Goal: Check status: Check status

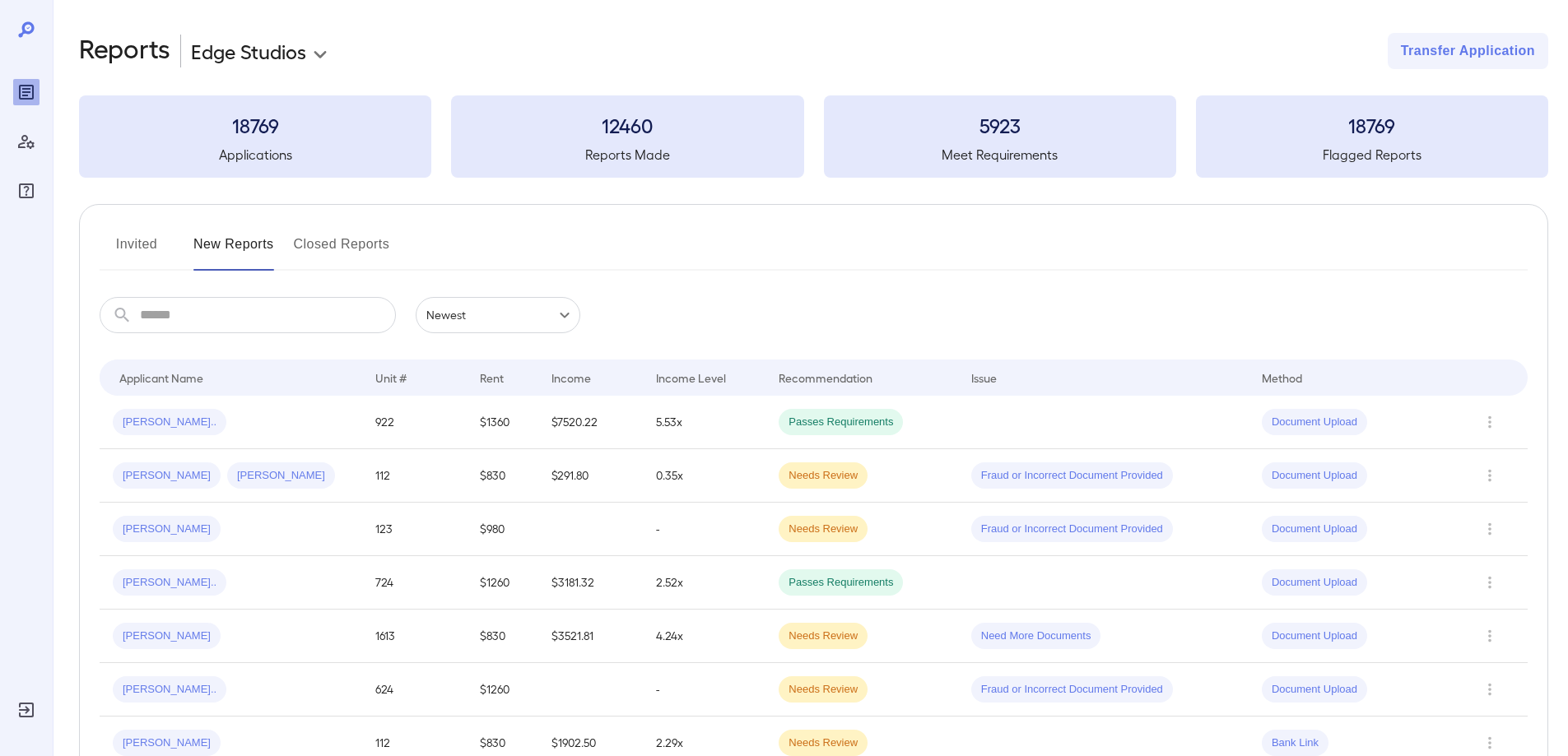
click at [157, 250] on button "Invited" at bounding box center [137, 250] width 74 height 39
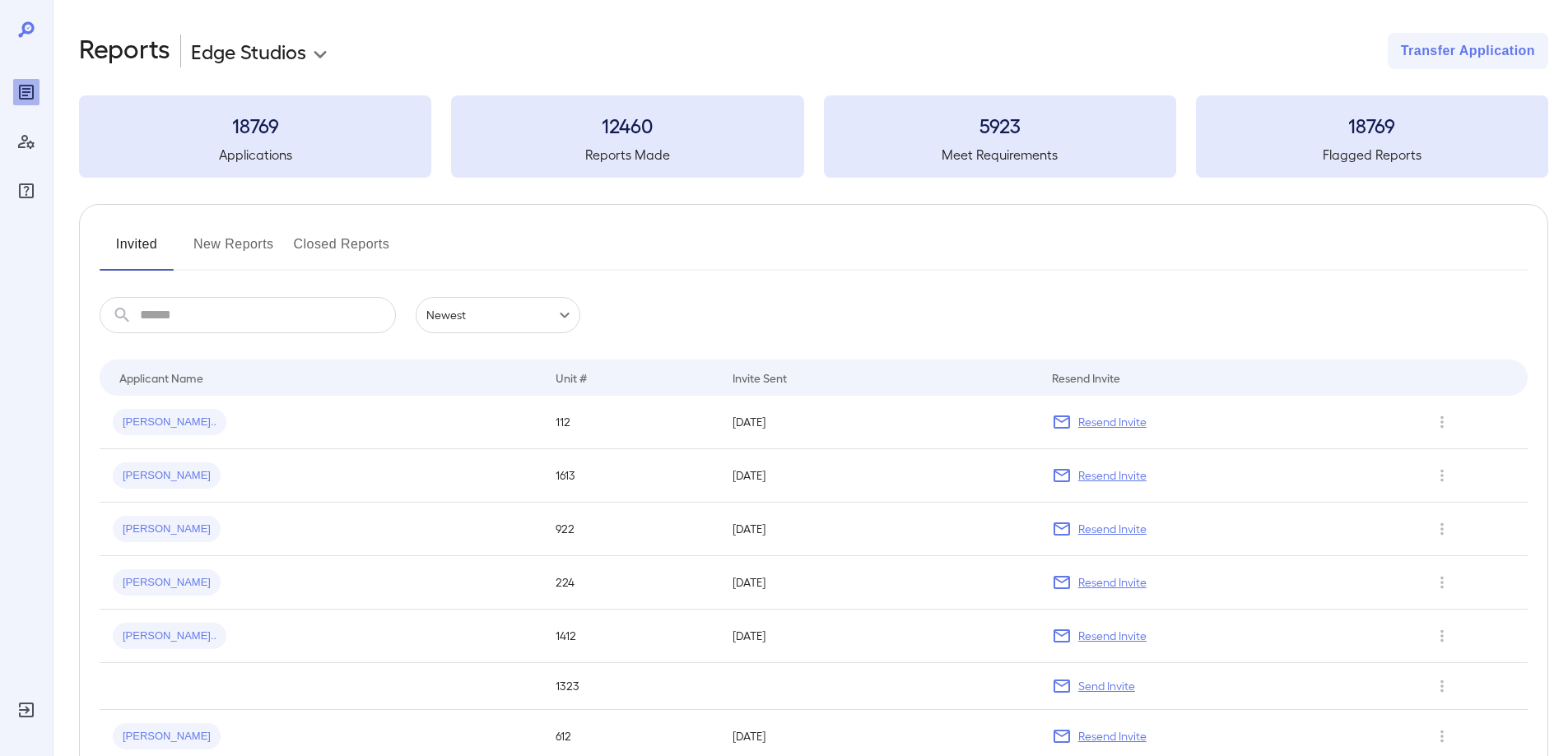
click at [255, 251] on button "New Reports" at bounding box center [234, 250] width 81 height 39
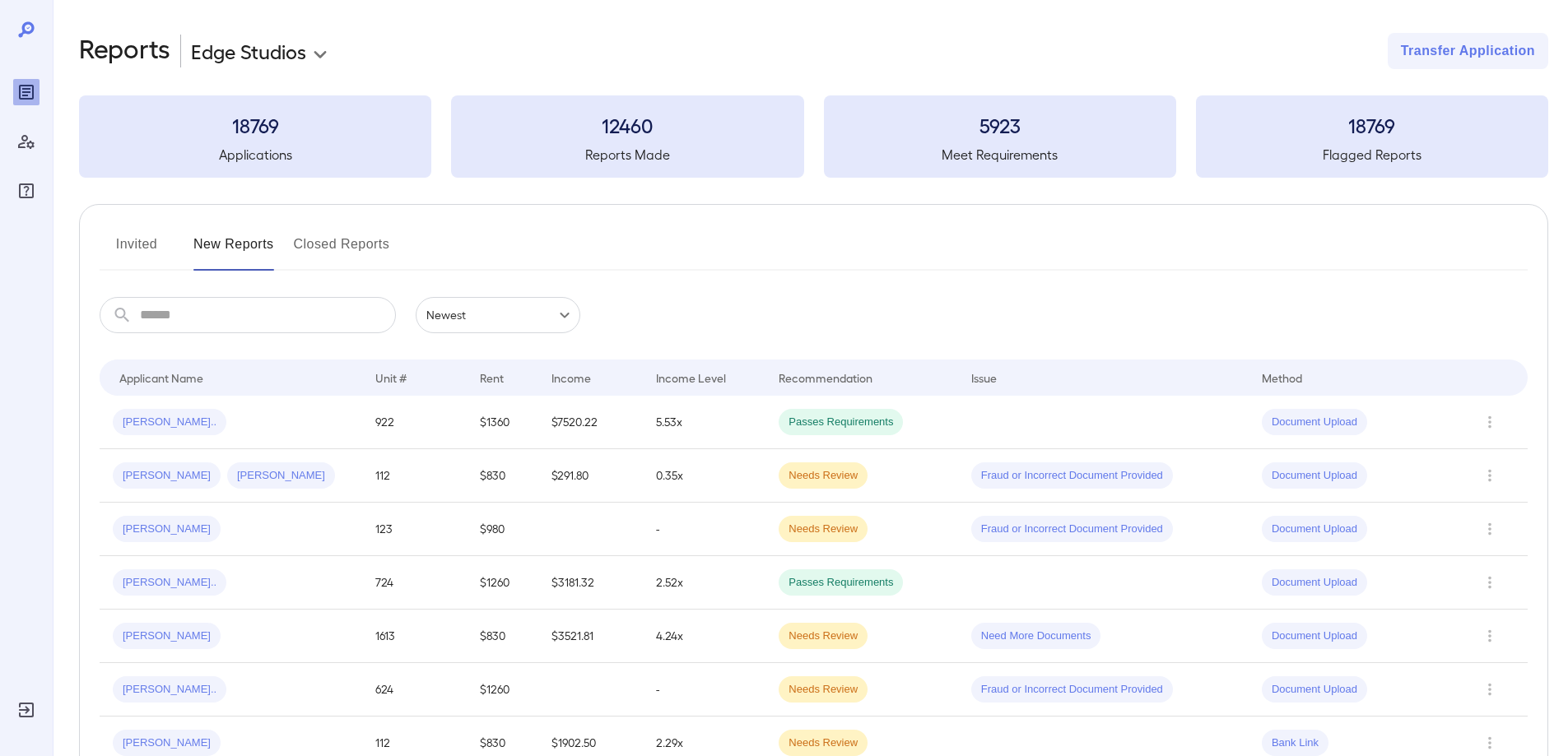
click at [158, 238] on button "Invited" at bounding box center [137, 250] width 74 height 39
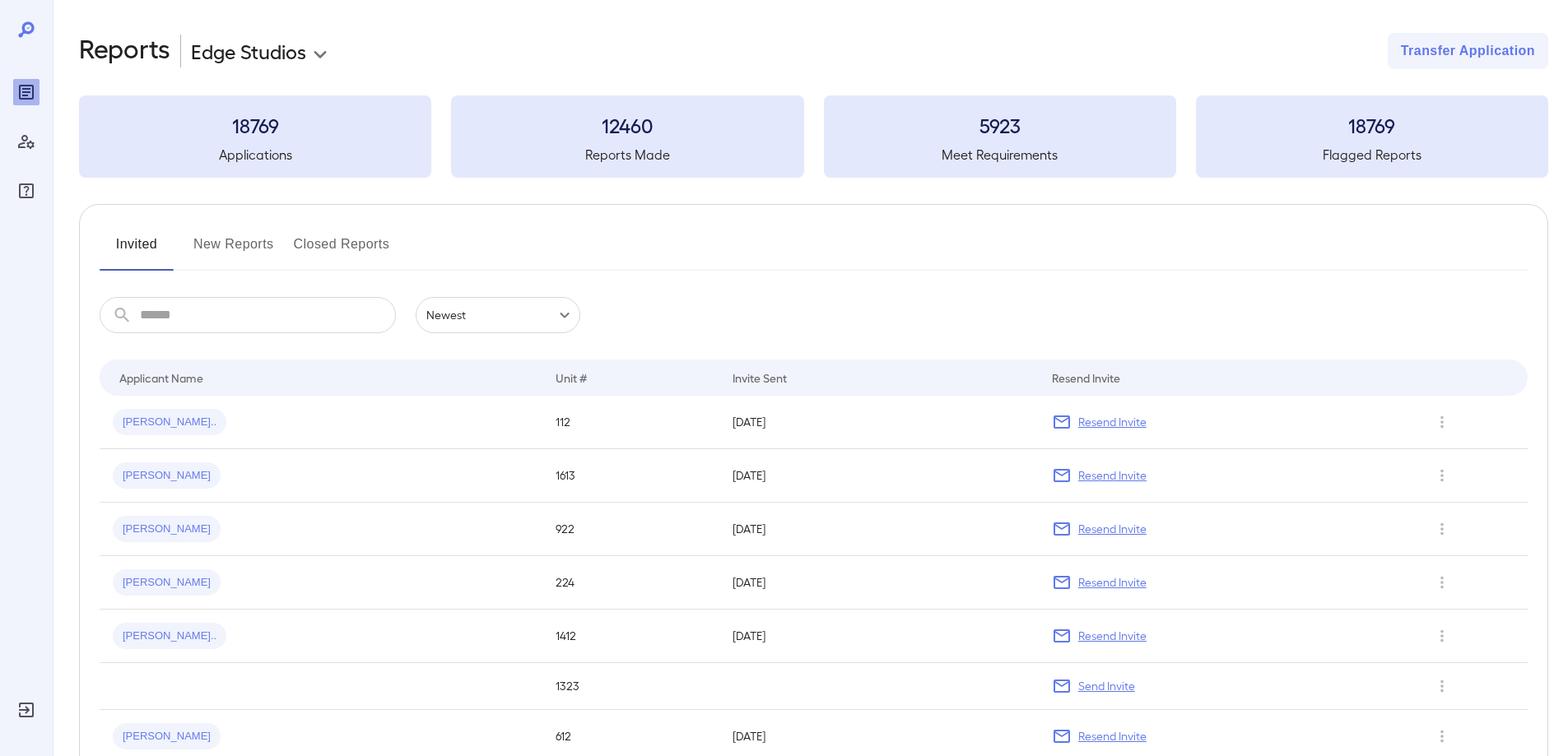
click at [238, 253] on button "New Reports" at bounding box center [234, 250] width 81 height 39
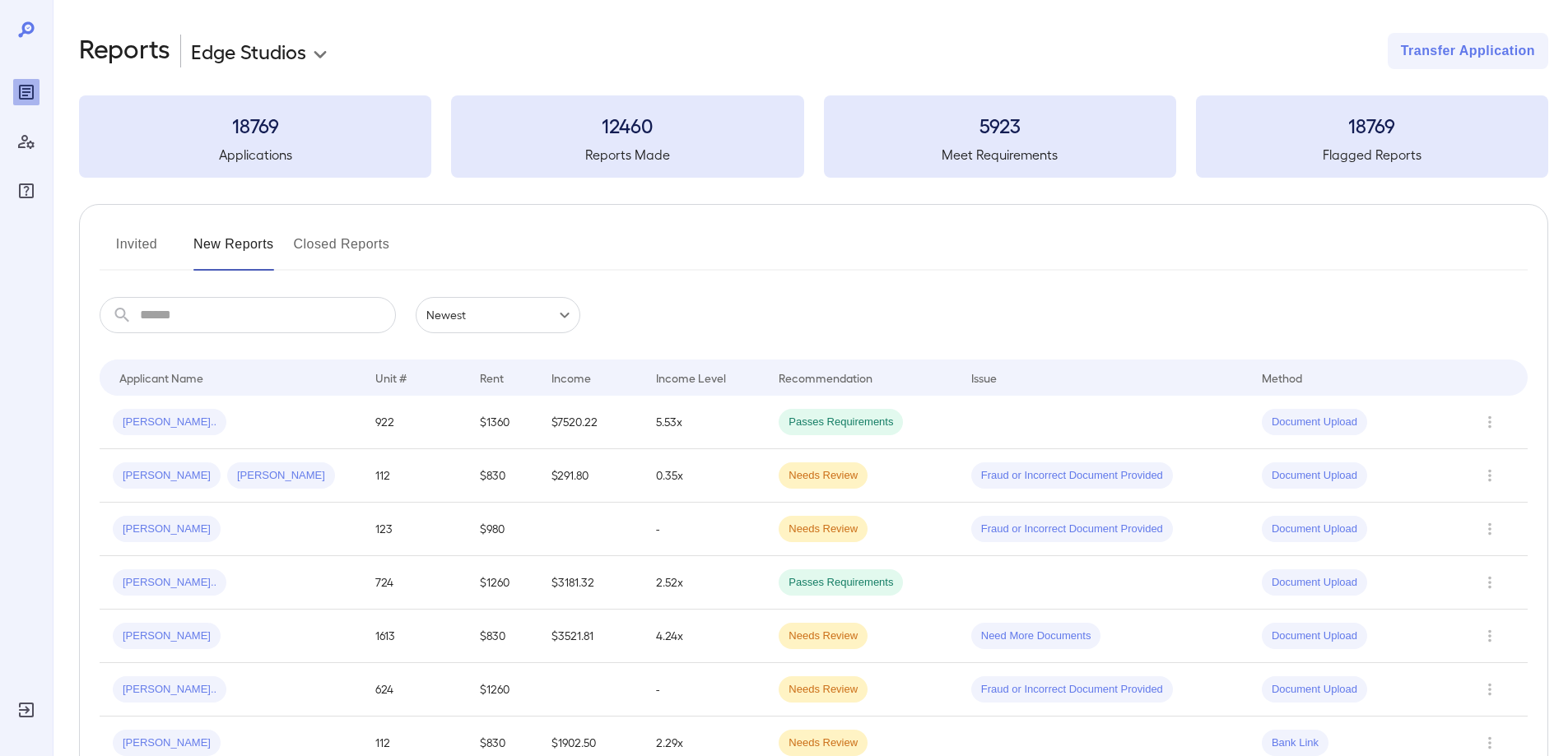
click at [158, 241] on button "Invited" at bounding box center [137, 250] width 74 height 39
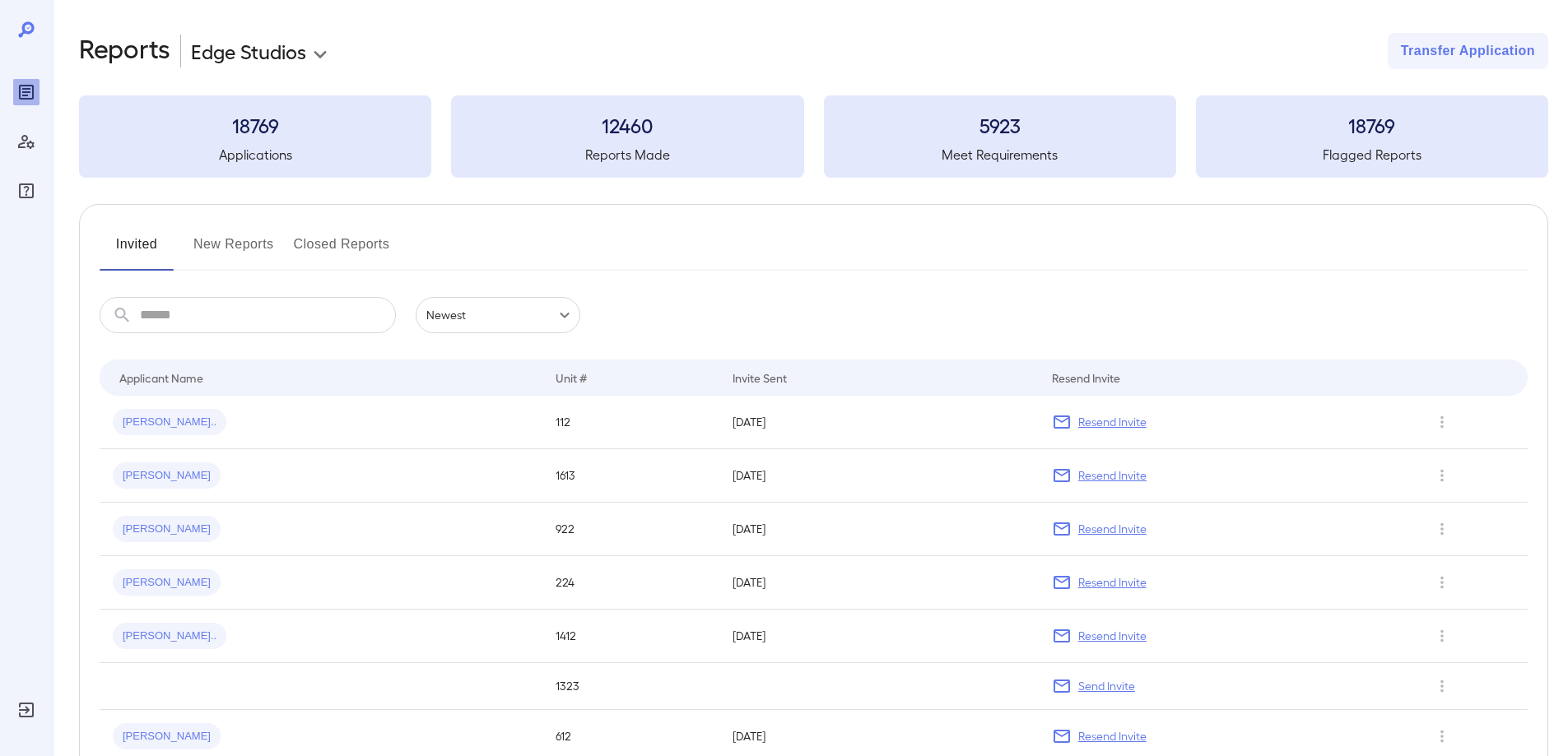
click at [255, 250] on button "New Reports" at bounding box center [234, 250] width 81 height 39
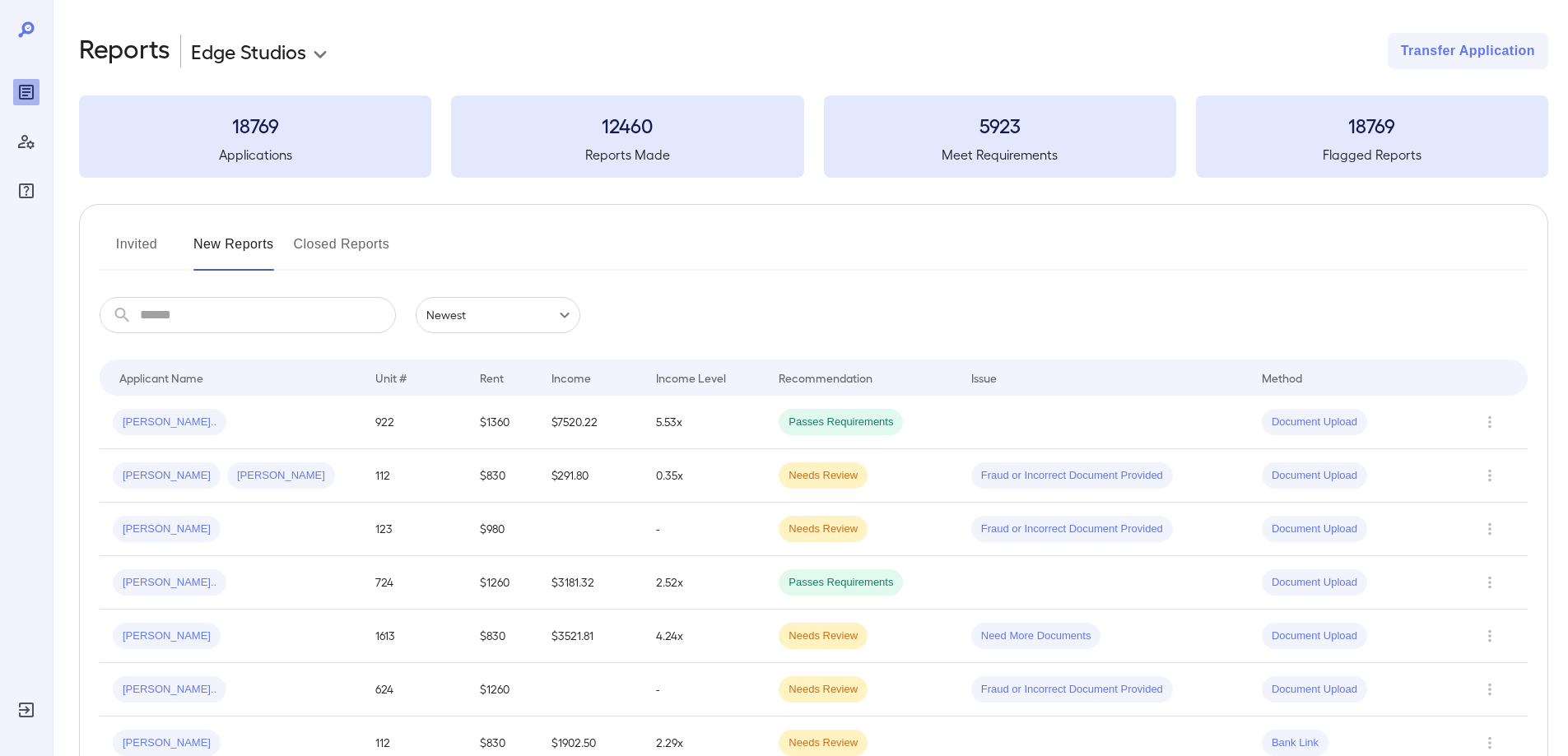
click at [136, 241] on button "Invited" at bounding box center [137, 250] width 74 height 39
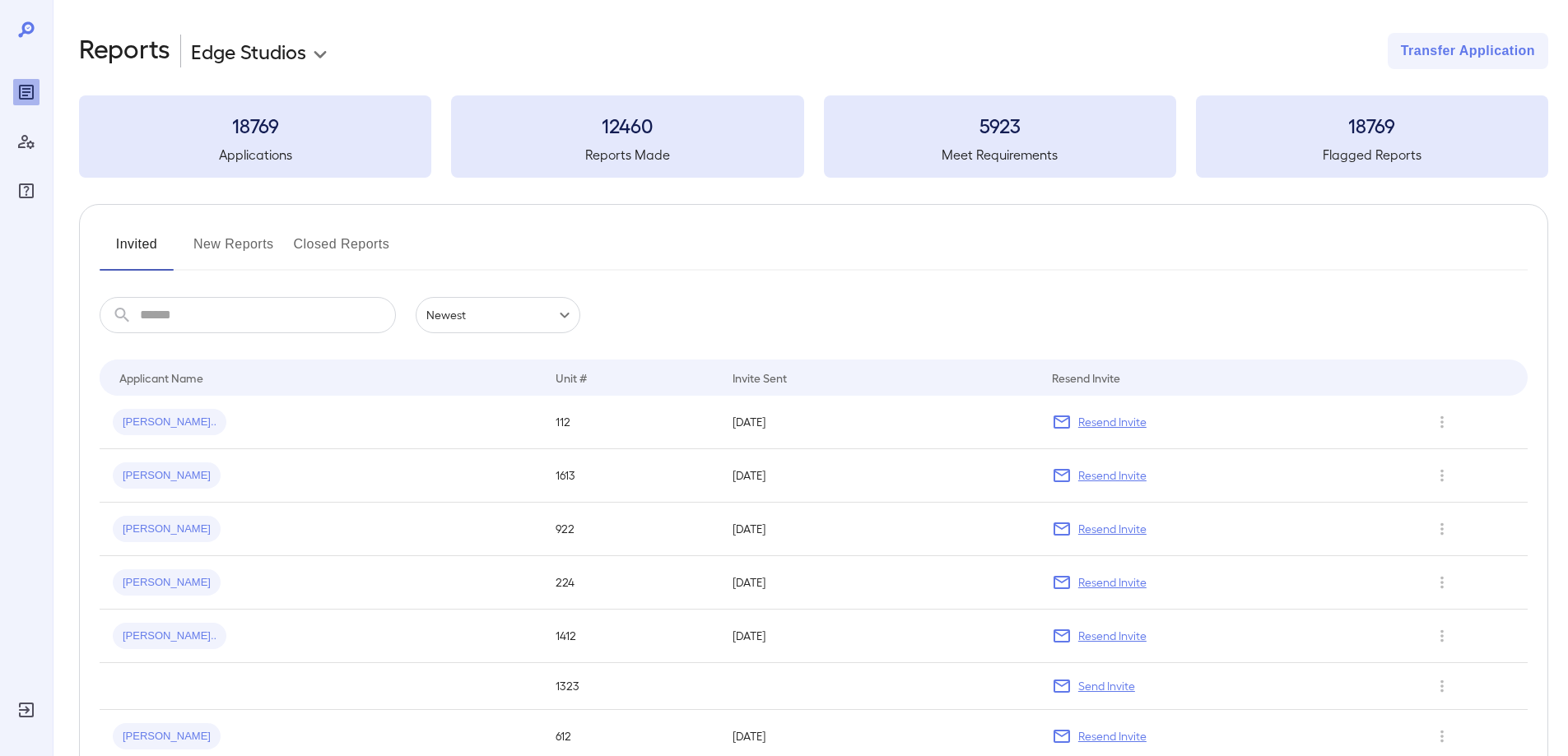
click at [219, 252] on button "New Reports" at bounding box center [234, 250] width 81 height 39
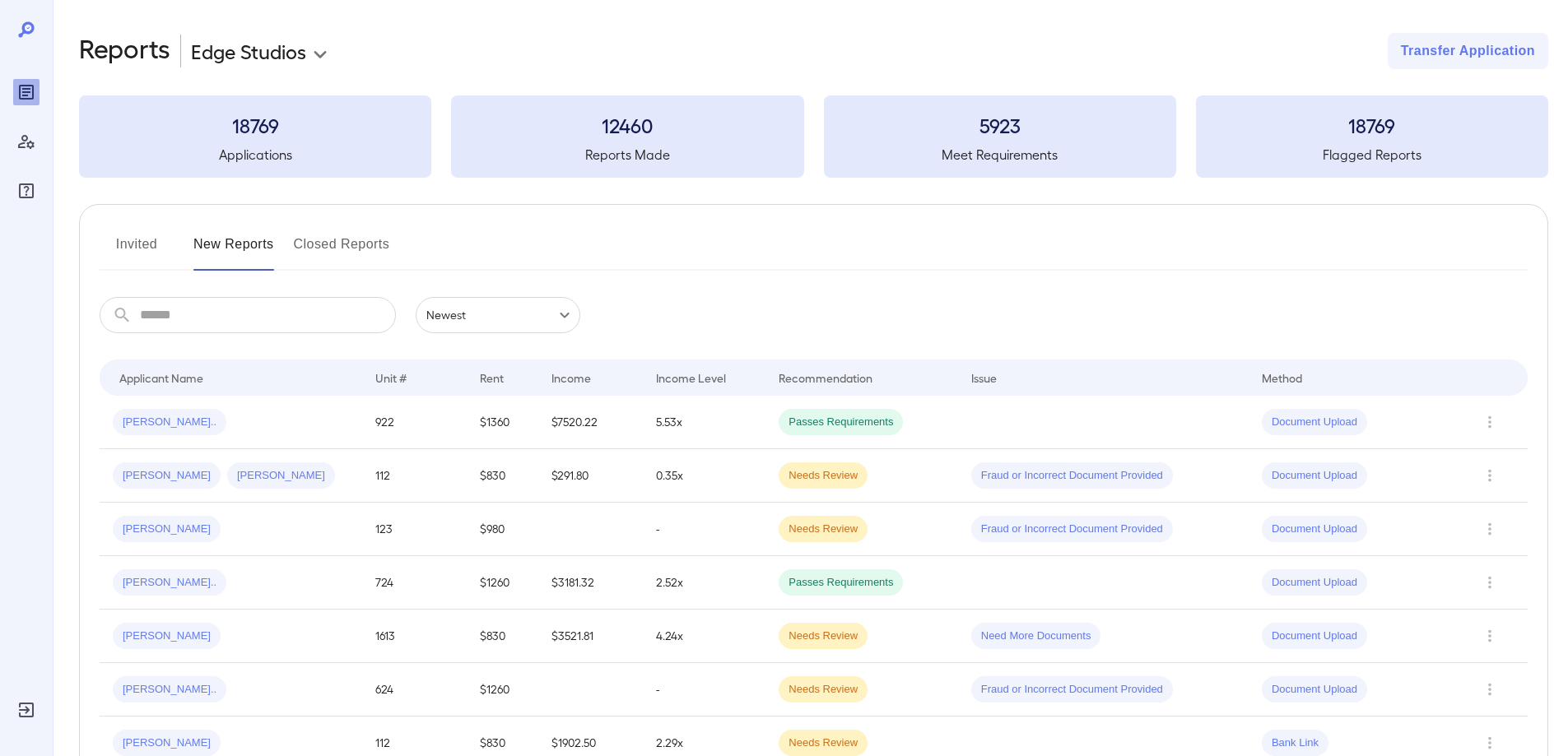
click at [144, 248] on button "Invited" at bounding box center [137, 250] width 74 height 39
